Goal: Task Accomplishment & Management: Manage account settings

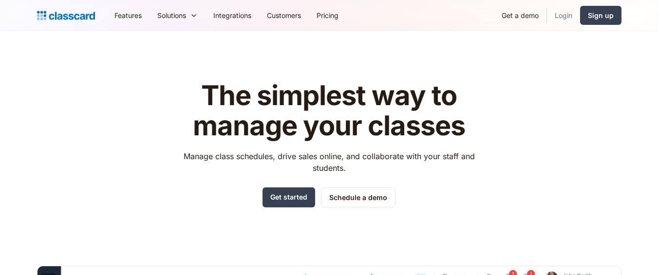
click at [558, 15] on link "Login" at bounding box center [563, 15] width 33 height 22
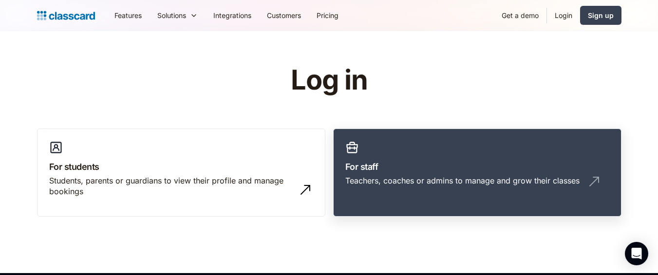
click at [508, 144] on link "For staff Teachers, coaches or admins to manage and grow their classes" at bounding box center [477, 173] width 288 height 89
